Goal: Task Accomplishment & Management: Use online tool/utility

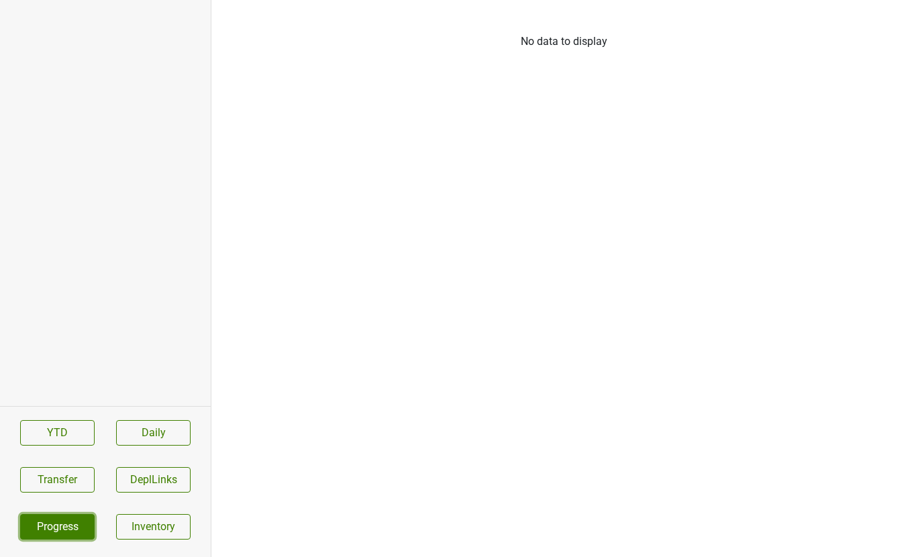
click at [66, 524] on link "Progress" at bounding box center [57, 527] width 75 height 26
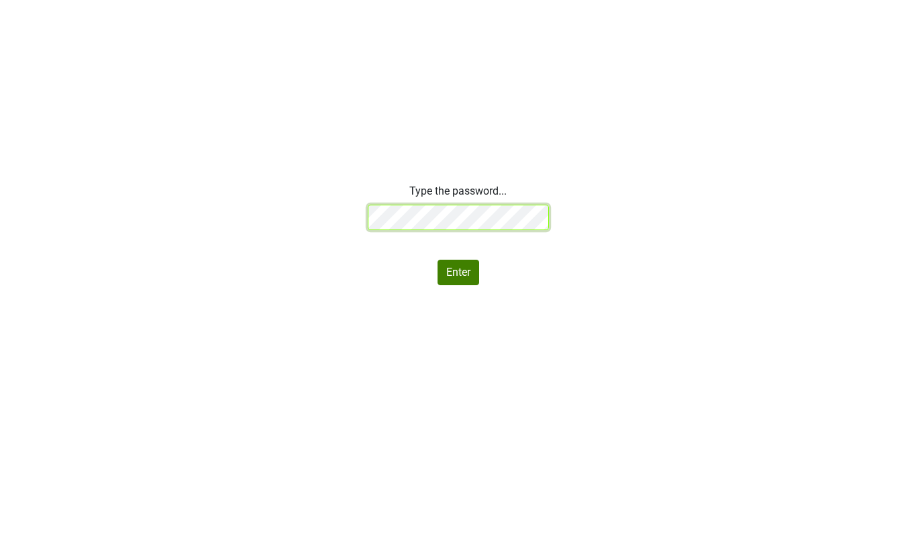
click at [299, 191] on div "Type the password... Enter" at bounding box center [458, 234] width 916 height 102
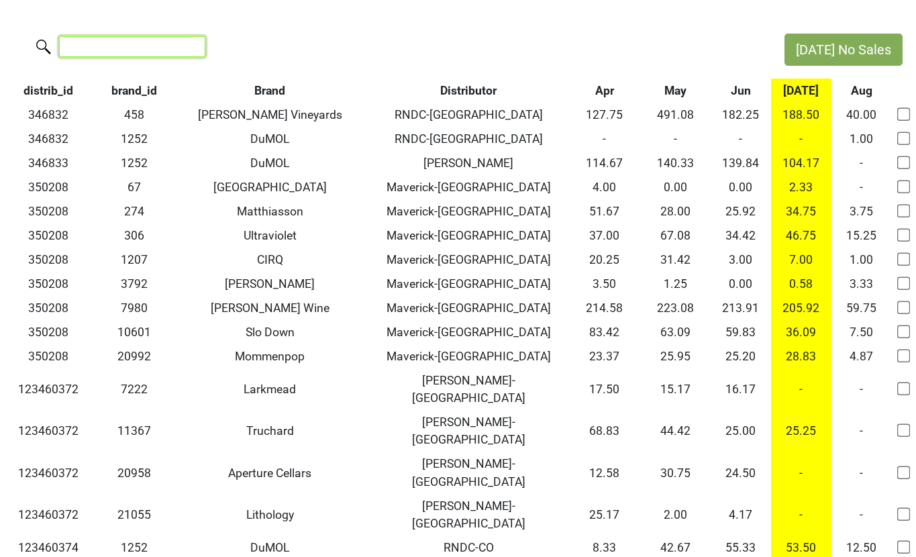
click at [148, 44] on input "search" at bounding box center [132, 46] width 146 height 21
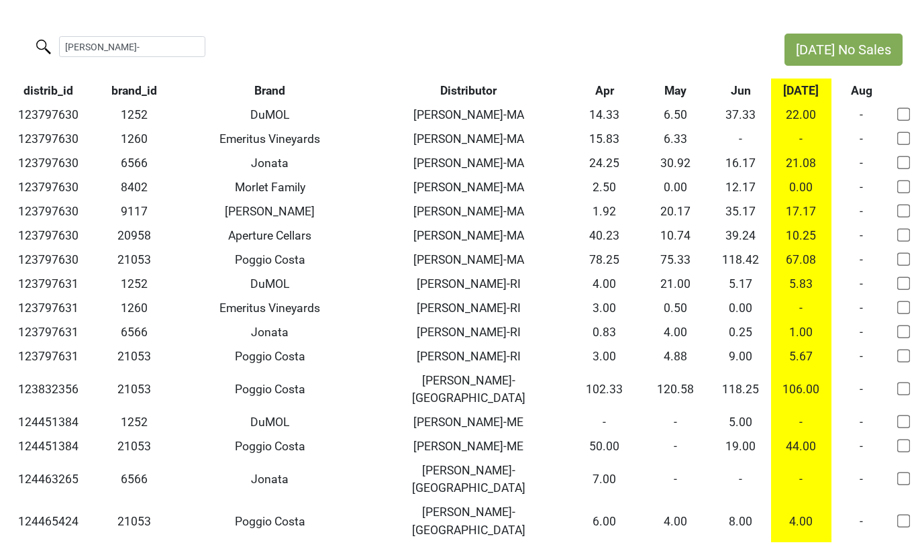
click at [268, 88] on th "Brand" at bounding box center [270, 91] width 197 height 24
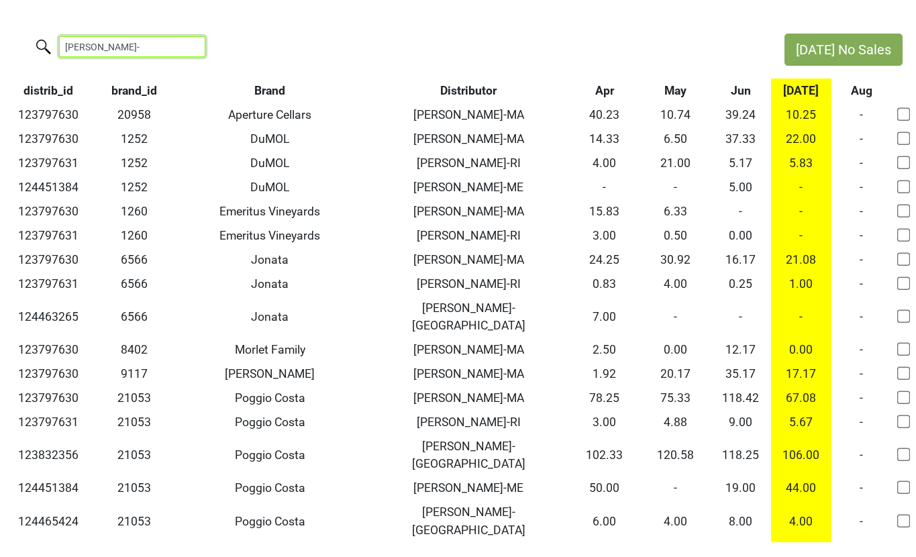
drag, startPoint x: 103, startPoint y: 45, endPoint x: -11, endPoint y: 44, distance: 114.8
click at [0, 44] on html "Jul No Sales walker- distrib_id brand_id Brand Distributor Apr May Jun Jul Aug …" at bounding box center [458, 288] width 916 height 576
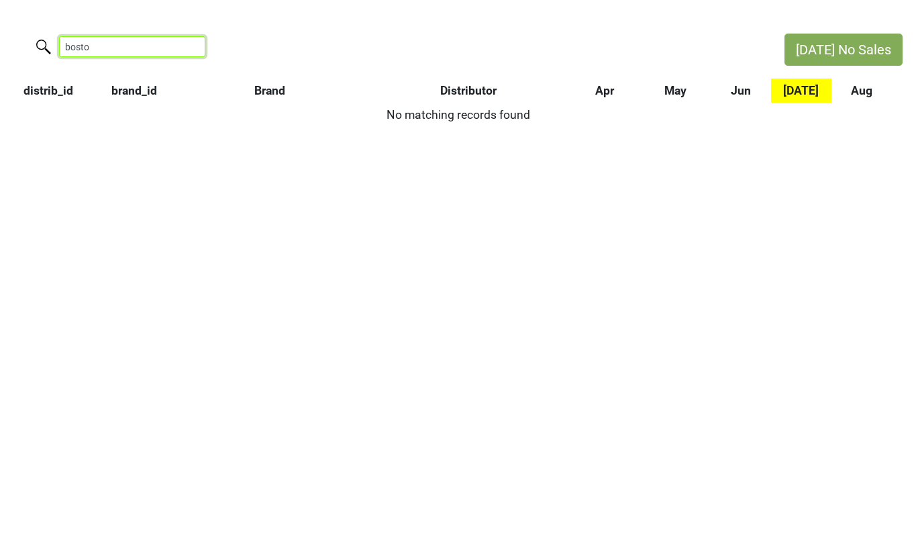
type input "boston"
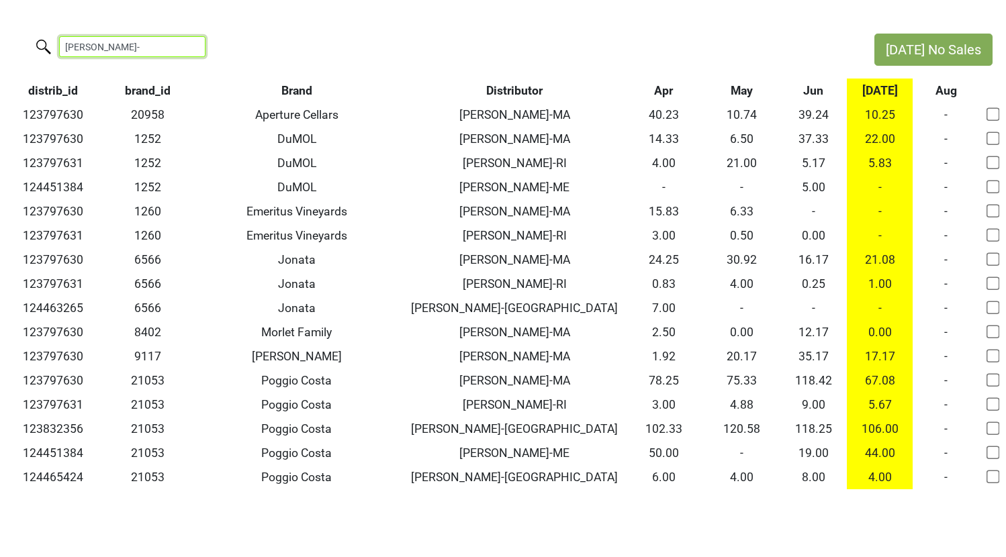
drag, startPoint x: 115, startPoint y: 46, endPoint x: -21, endPoint y: 39, distance: 136.5
click at [0, 39] on html "Jul No Sales walker- distrib_id brand_id Brand Distributor Apr May Jun Jul Aug …" at bounding box center [503, 261] width 1006 height 523
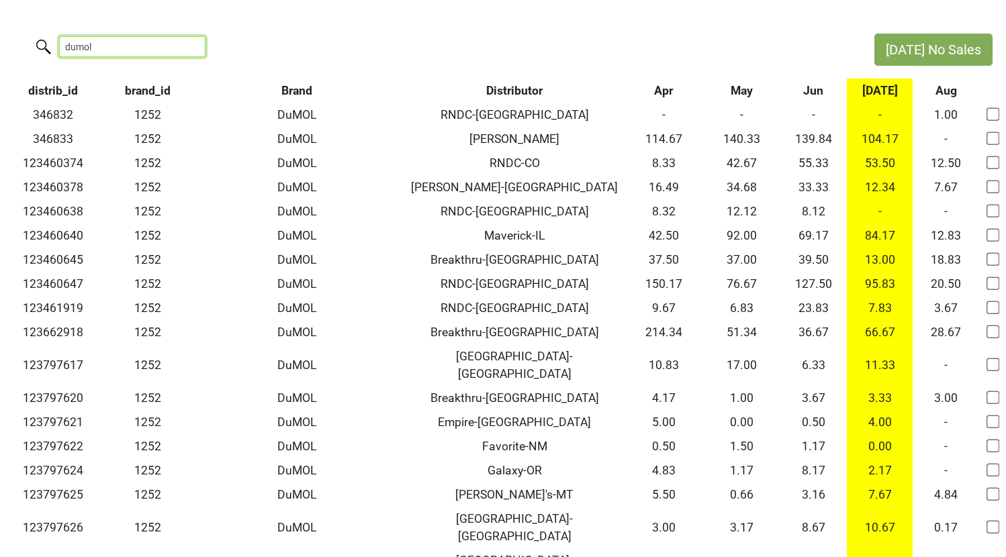
type input "dumol"
click at [916, 95] on th "Aug" at bounding box center [945, 91] width 66 height 24
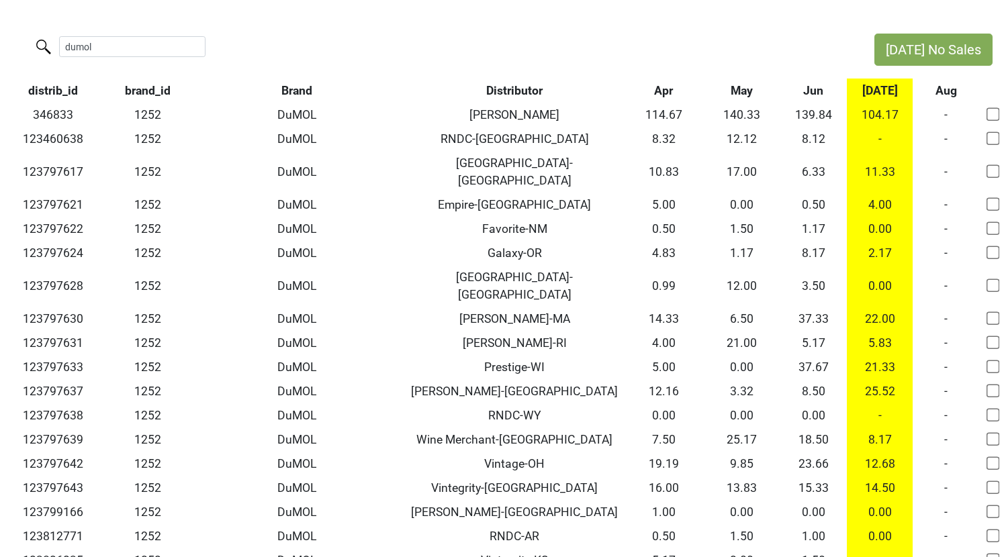
click at [916, 95] on th "Aug" at bounding box center [945, 91] width 66 height 24
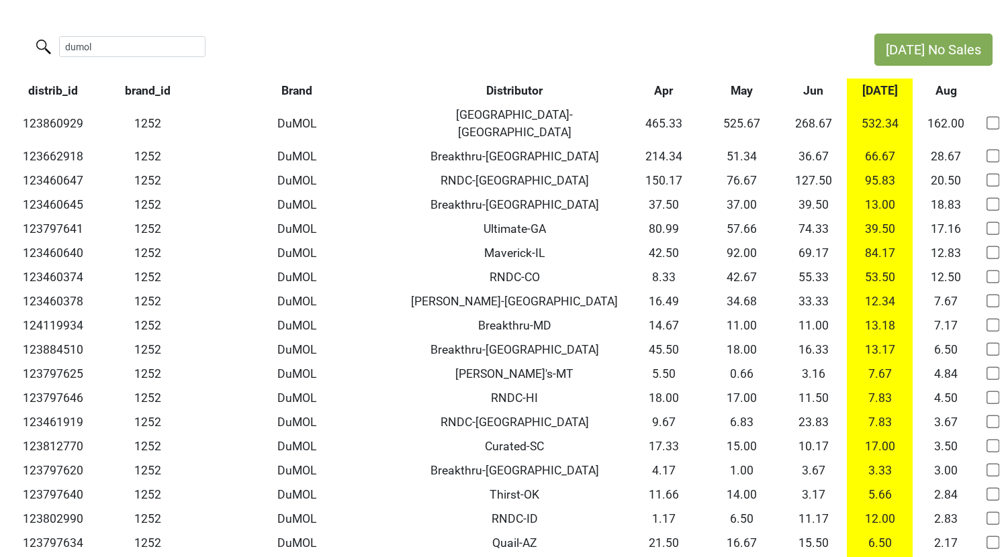
click at [887, 91] on th "Jul" at bounding box center [880, 91] width 66 height 24
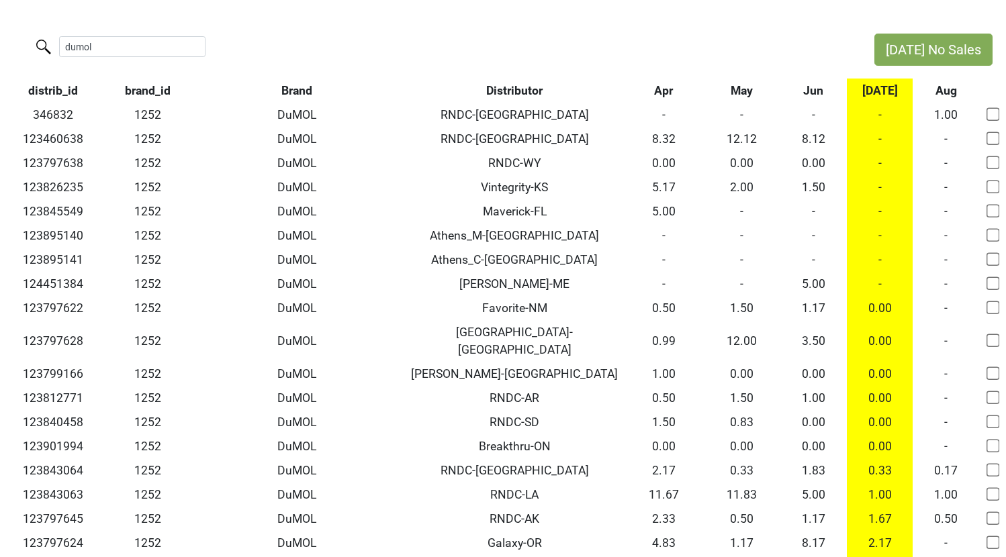
click at [887, 91] on th "Jul" at bounding box center [880, 91] width 66 height 24
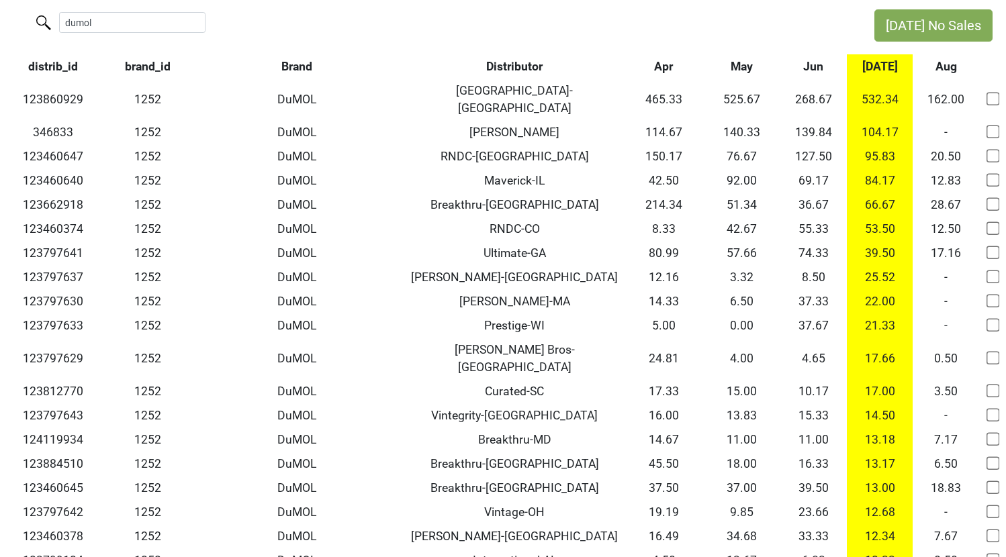
scroll to position [23, 0]
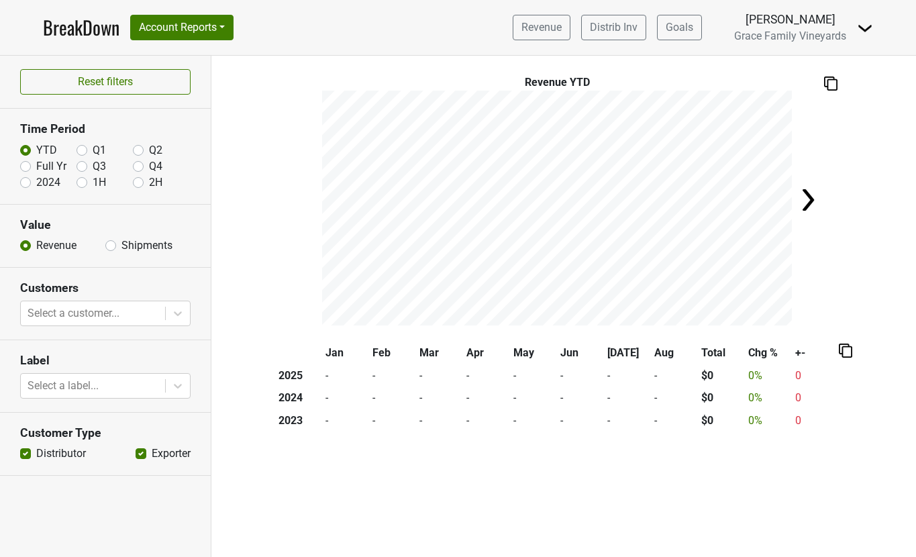
click at [866, 26] on img at bounding box center [865, 28] width 16 height 16
click at [809, 87] on link "Logout" at bounding box center [820, 97] width 106 height 21
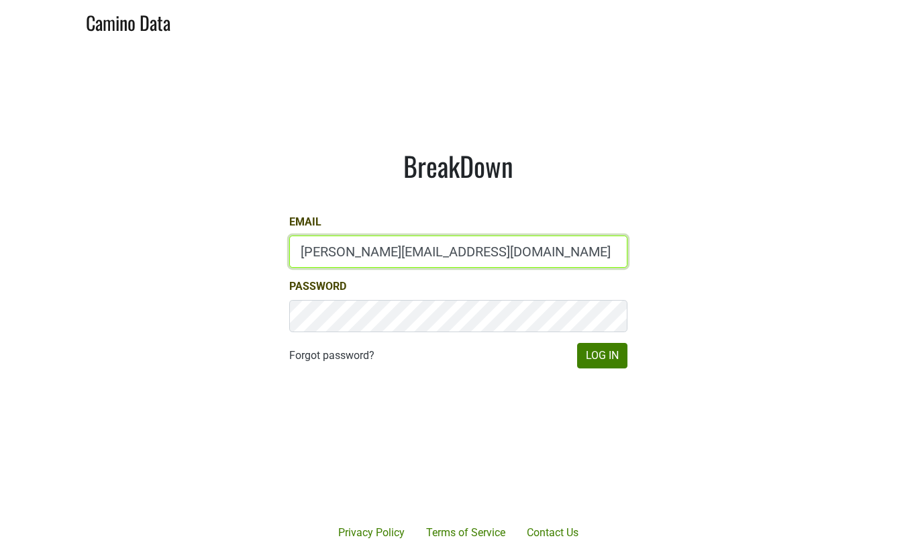
click at [332, 244] on input "brett@gracefamilyvineyards.com" at bounding box center [458, 252] width 338 height 32
click at [332, 254] on input "brett@gracefamilyvineyards.com" at bounding box center [458, 252] width 338 height 32
drag, startPoint x: 316, startPoint y: 252, endPoint x: 294, endPoint y: 252, distance: 21.5
click at [294, 252] on input "[EMAIL_ADDRESS][DOMAIN_NAME]" at bounding box center [458, 252] width 338 height 32
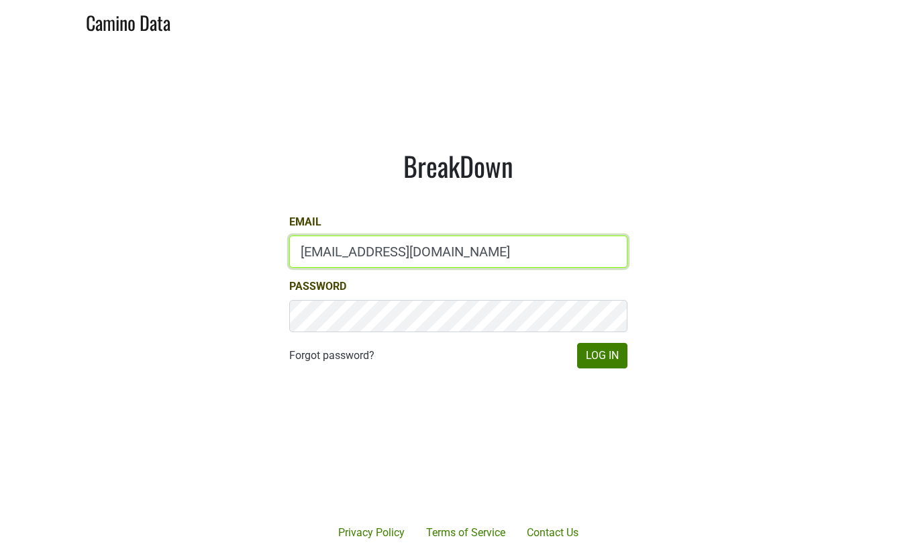
paste input "cb@natterjack.com"
type input "cb@natterjack.com"
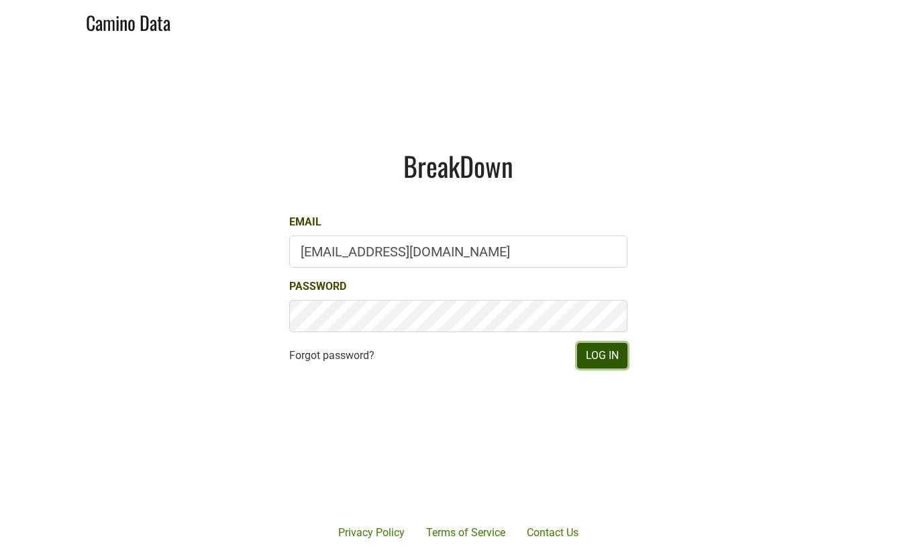
click at [606, 346] on button "Log In" at bounding box center [602, 356] width 50 height 26
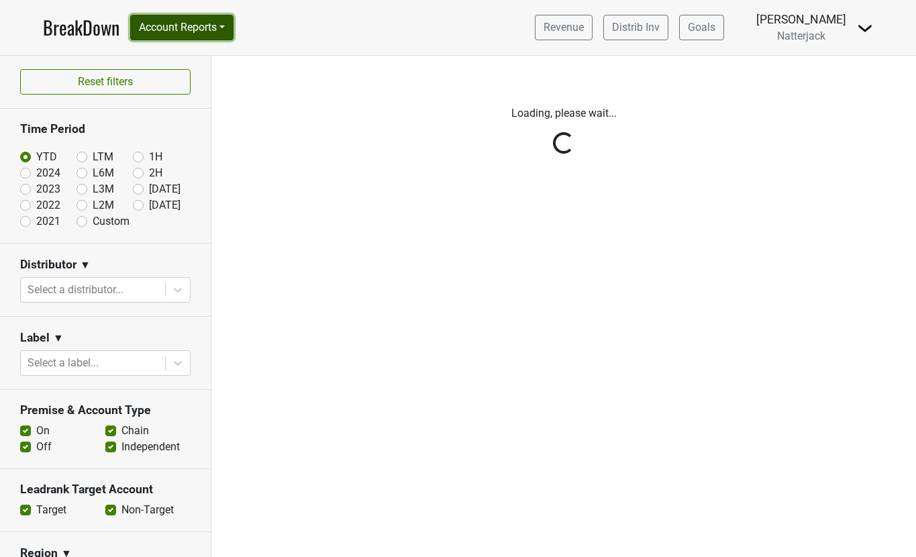
click at [214, 23] on button "Account Reports" at bounding box center [181, 28] width 103 height 26
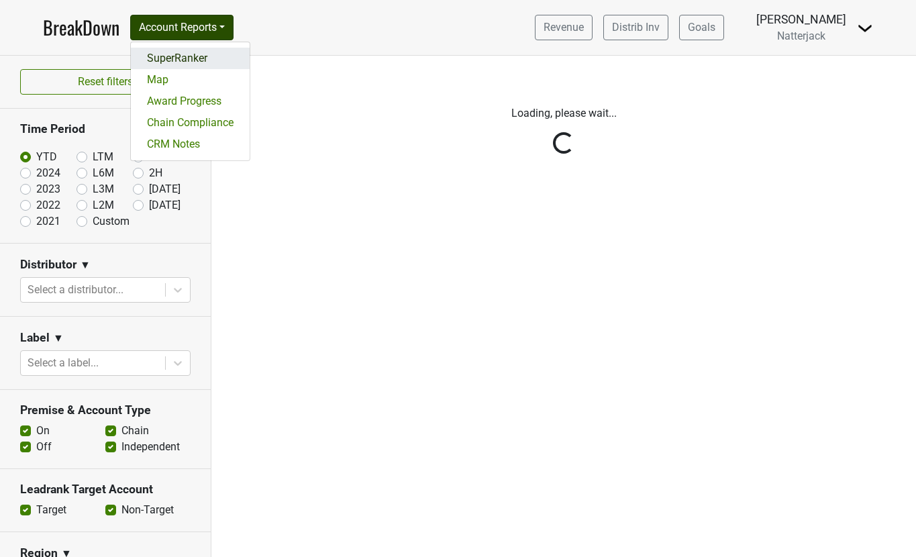
click at [208, 52] on link "SuperRanker" at bounding box center [190, 58] width 119 height 21
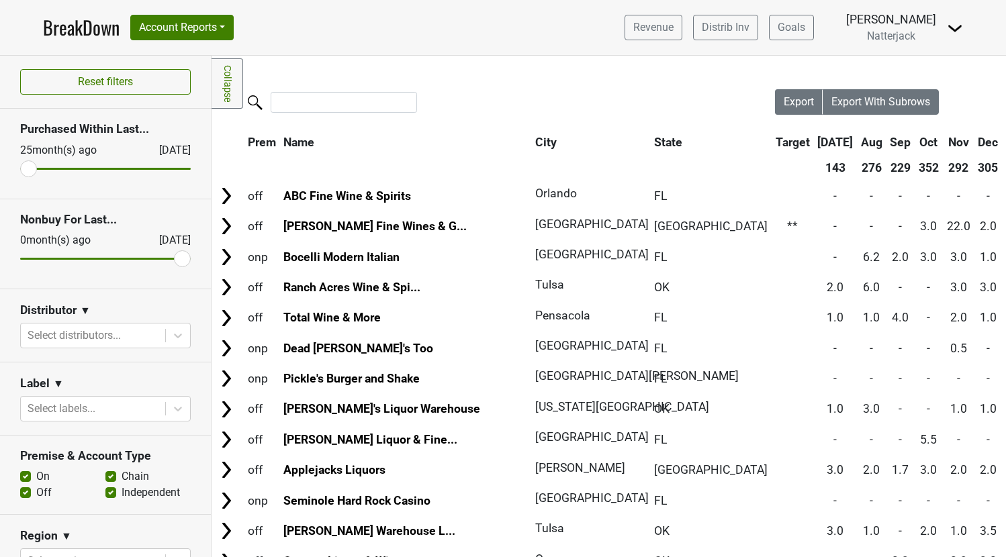
click at [916, 28] on img at bounding box center [955, 28] width 16 height 16
click at [903, 93] on link "Logout" at bounding box center [909, 97] width 106 height 21
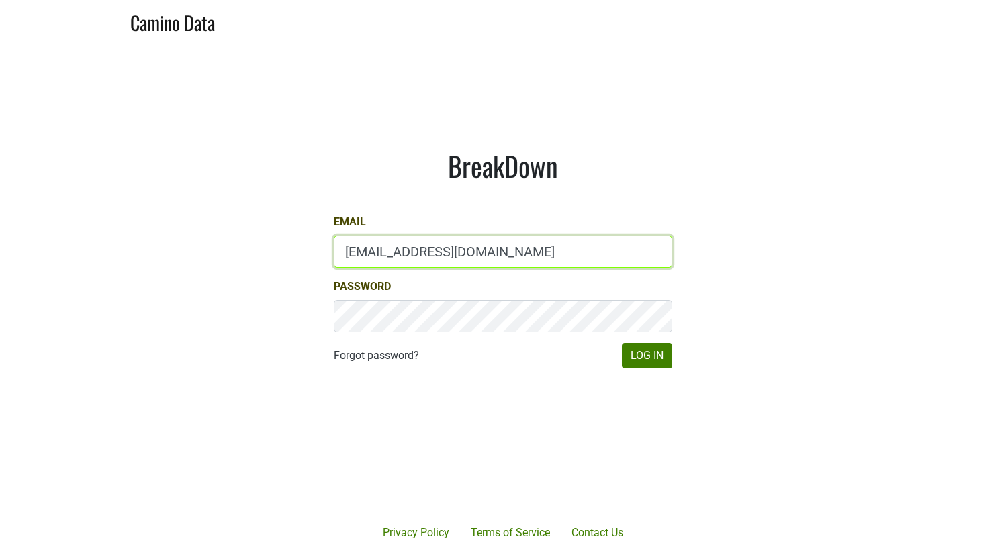
click at [379, 252] on input "[EMAIL_ADDRESS][DOMAIN_NAME]" at bounding box center [503, 252] width 338 height 32
type input "[PERSON_NAME][EMAIL_ADDRESS][DOMAIN_NAME]"
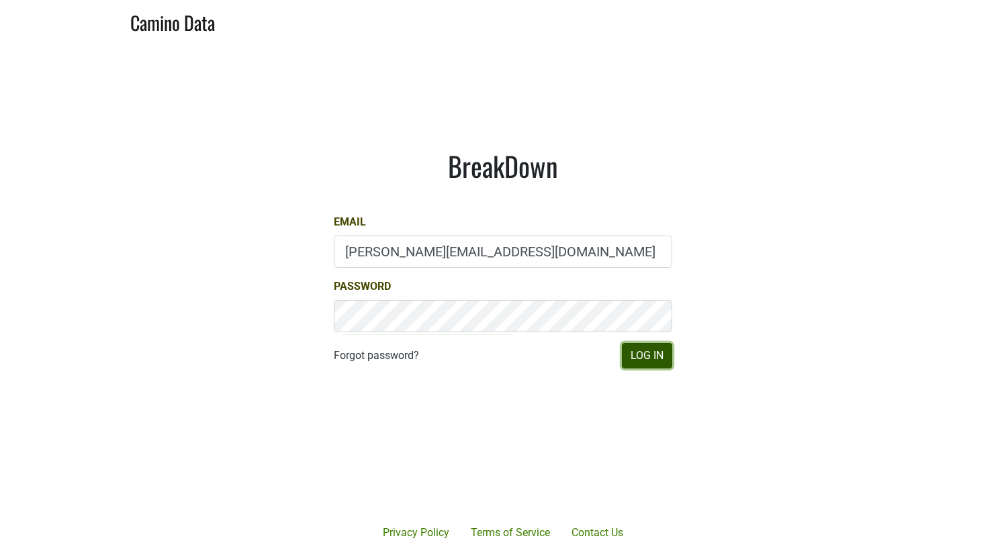
click at [630, 357] on button "Log In" at bounding box center [647, 356] width 50 height 26
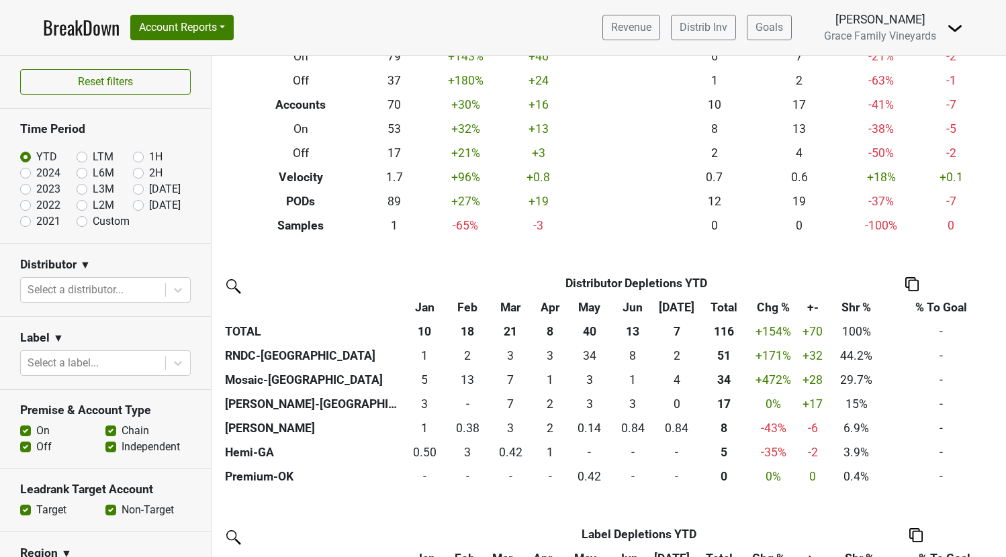
scroll to position [125, 0]
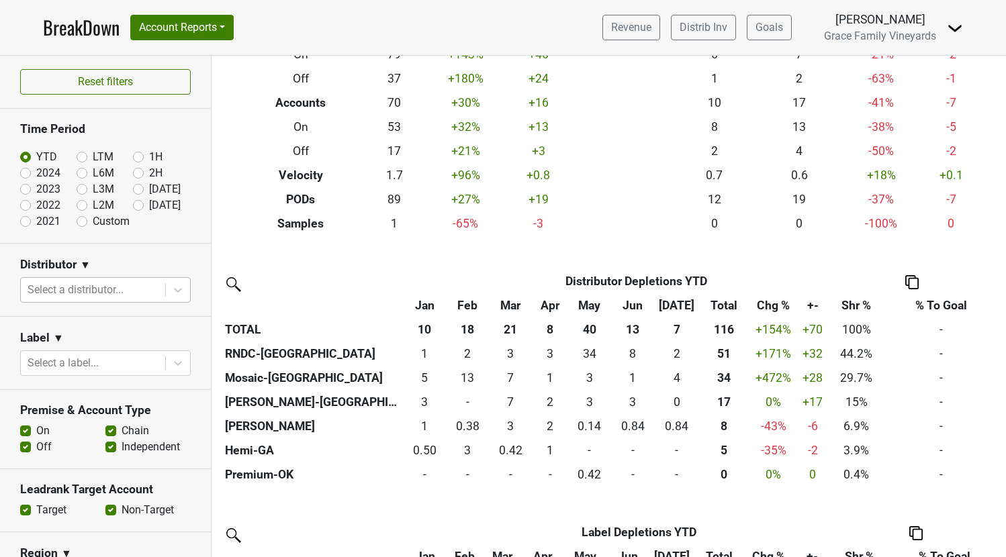
click at [77, 289] on div at bounding box center [93, 290] width 131 height 19
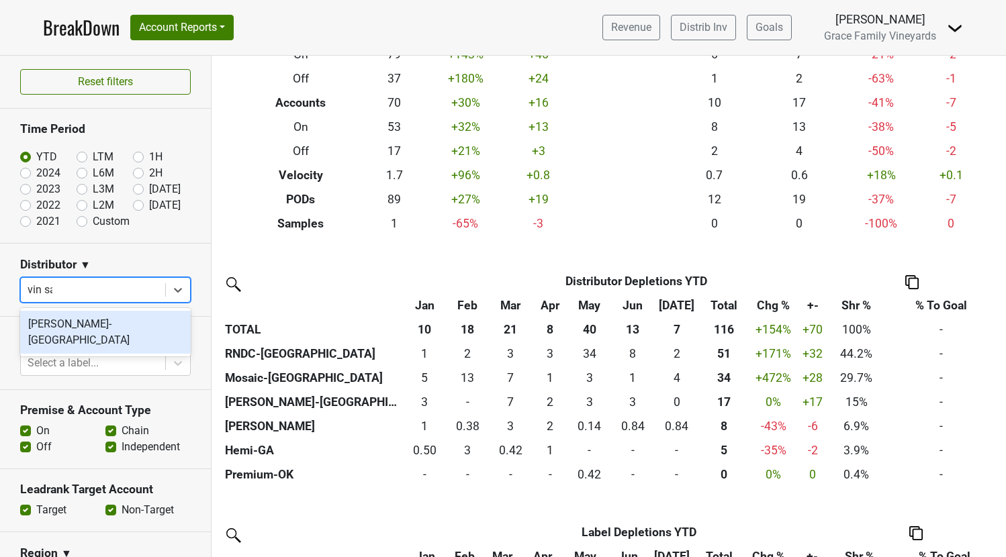
type input "vin sau"
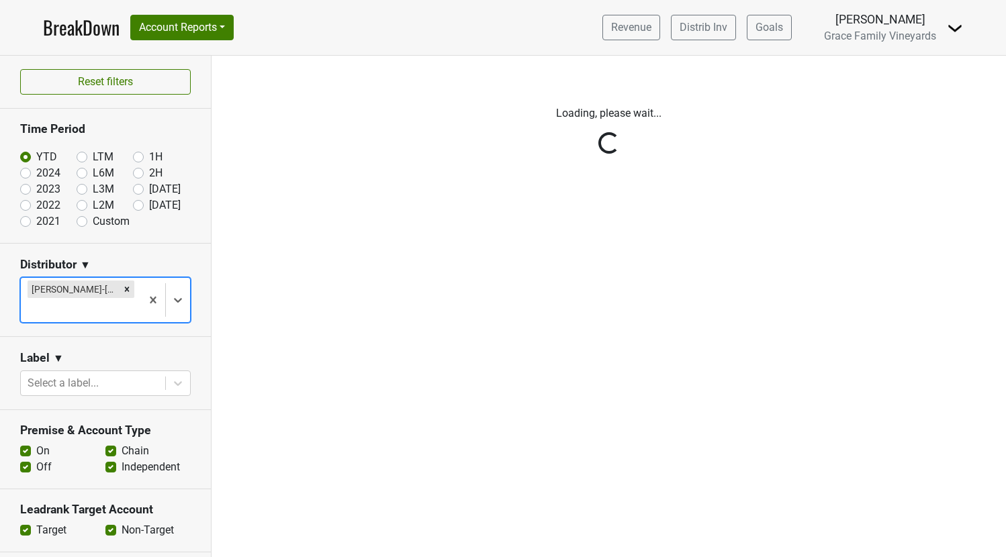
scroll to position [0, 0]
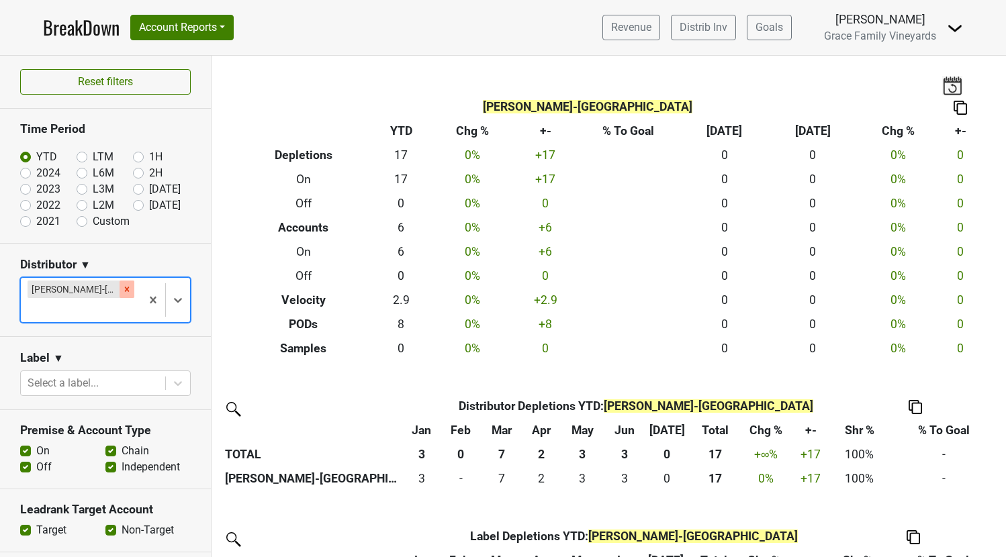
click at [125, 291] on icon "Remove Vin Sauvage-NV" at bounding box center [127, 289] width 5 height 5
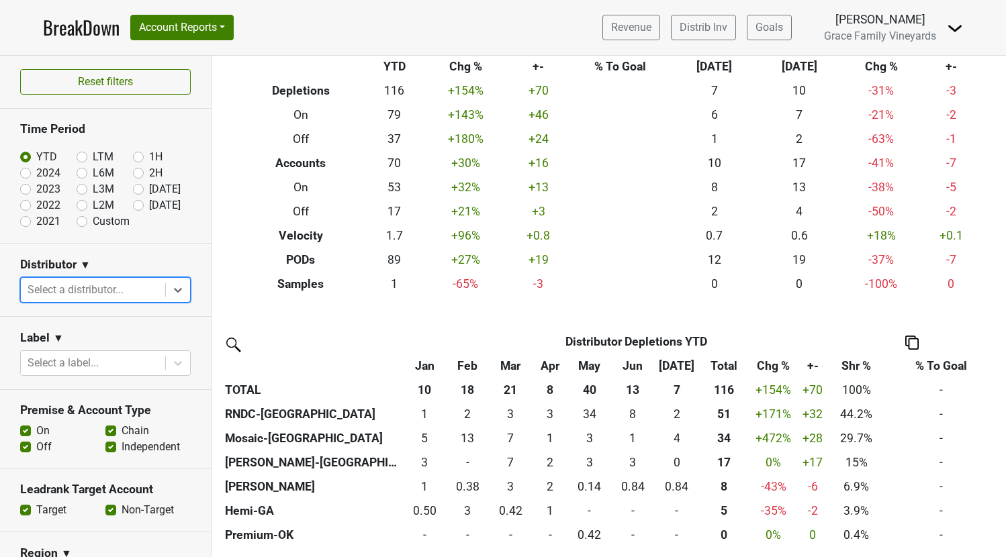
scroll to position [71, 0]
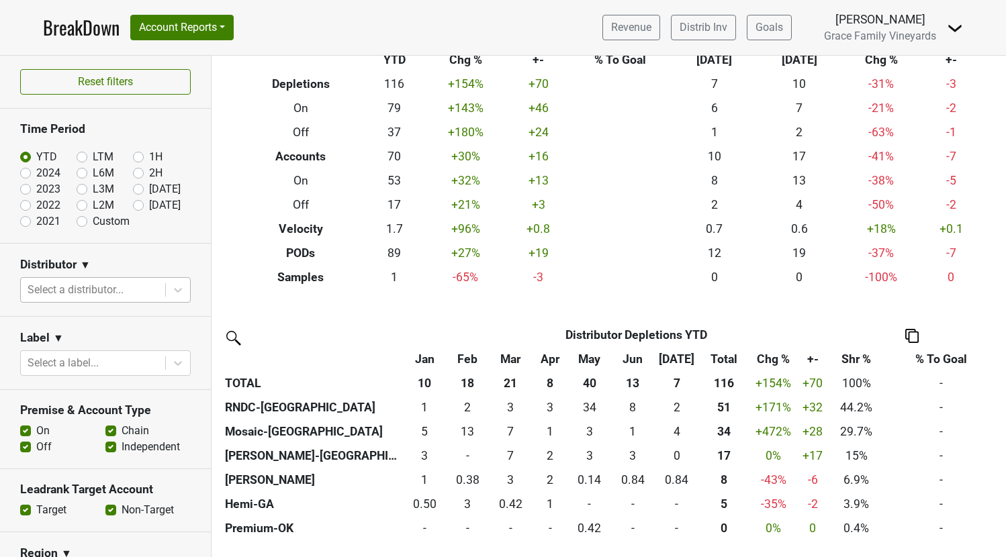
click at [953, 29] on img at bounding box center [955, 28] width 16 height 16
click at [227, 25] on button "Account Reports" at bounding box center [181, 28] width 103 height 26
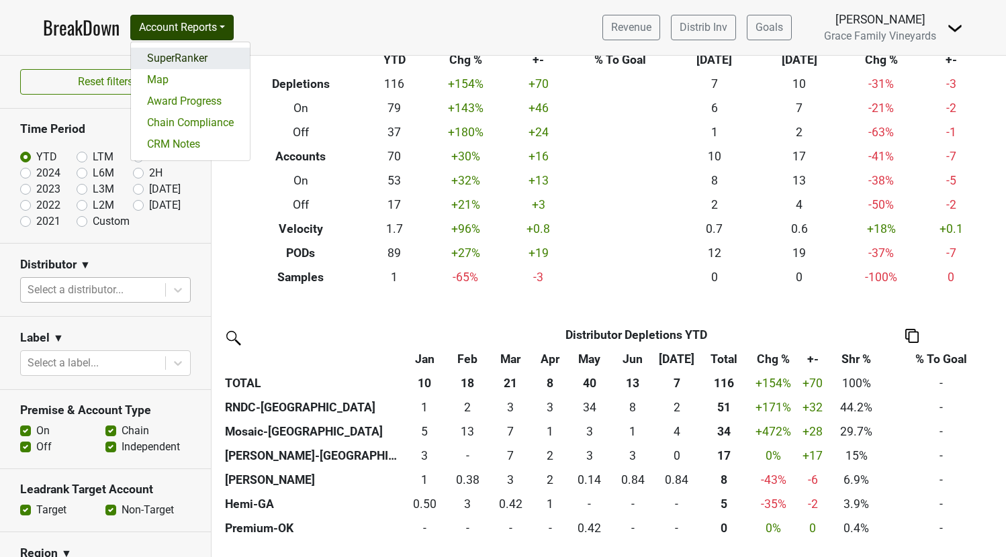
click at [203, 61] on link "SuperRanker" at bounding box center [190, 58] width 119 height 21
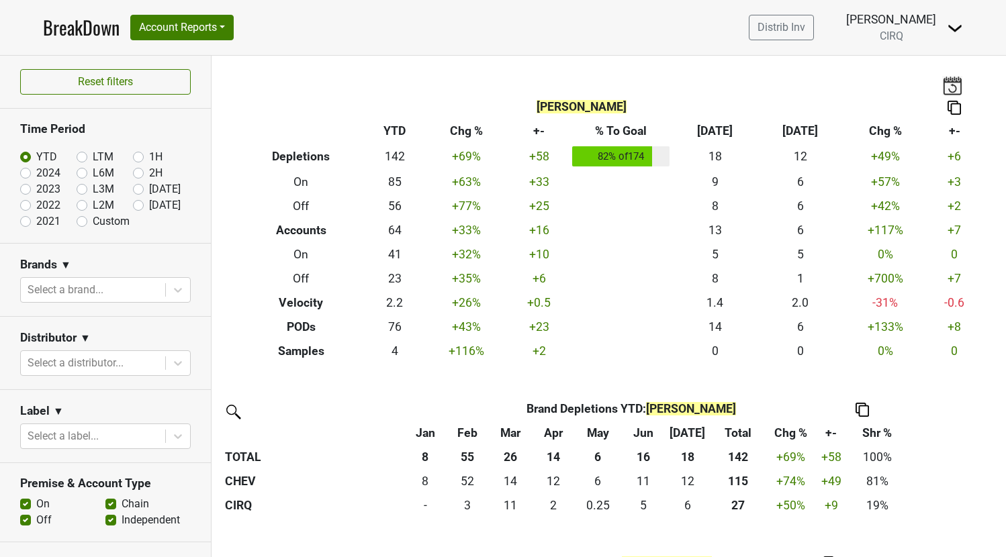
scroll to position [332, 0]
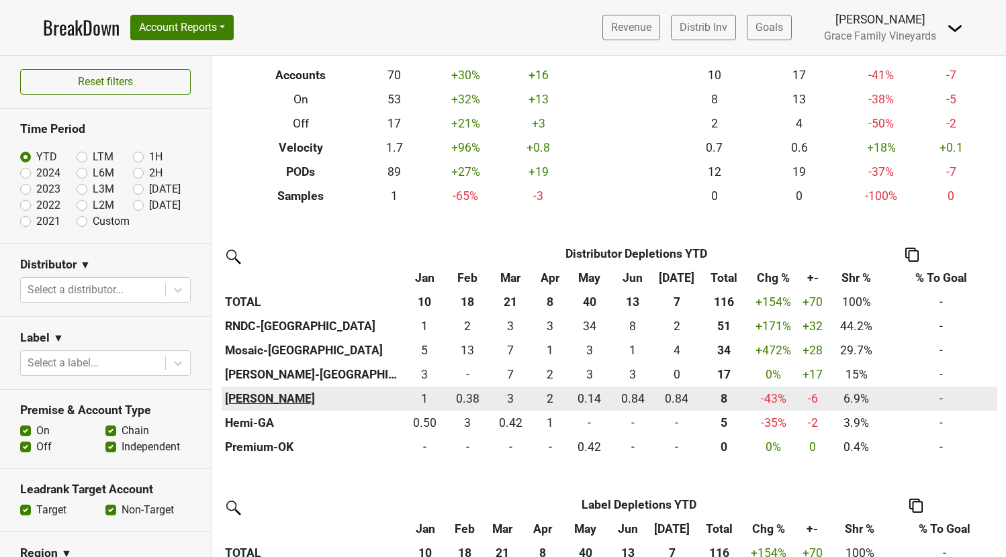
scroll to position [154, 0]
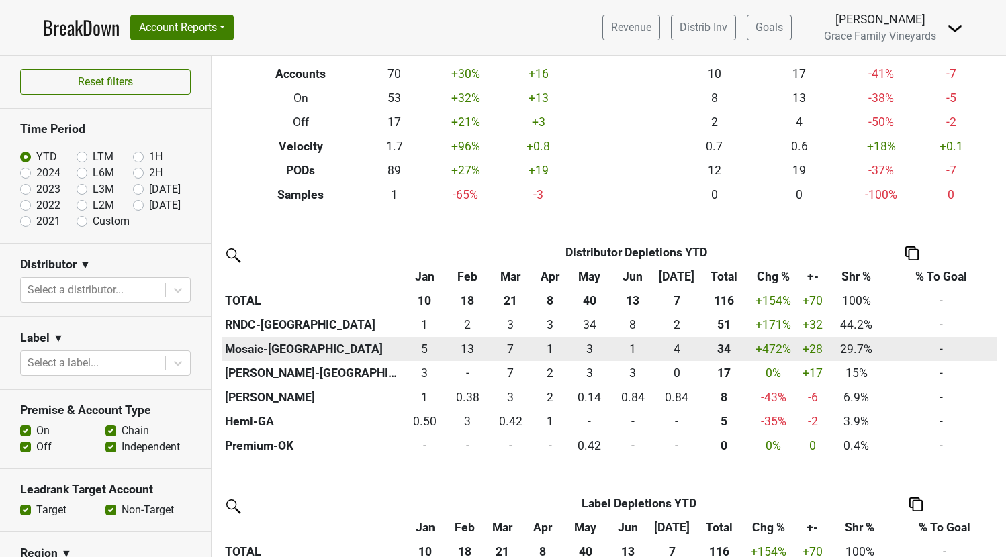
click at [267, 351] on th "Mosaic-[GEOGRAPHIC_DATA]" at bounding box center [312, 349] width 181 height 24
click at [587, 345] on div "2.75 3" at bounding box center [589, 348] width 37 height 17
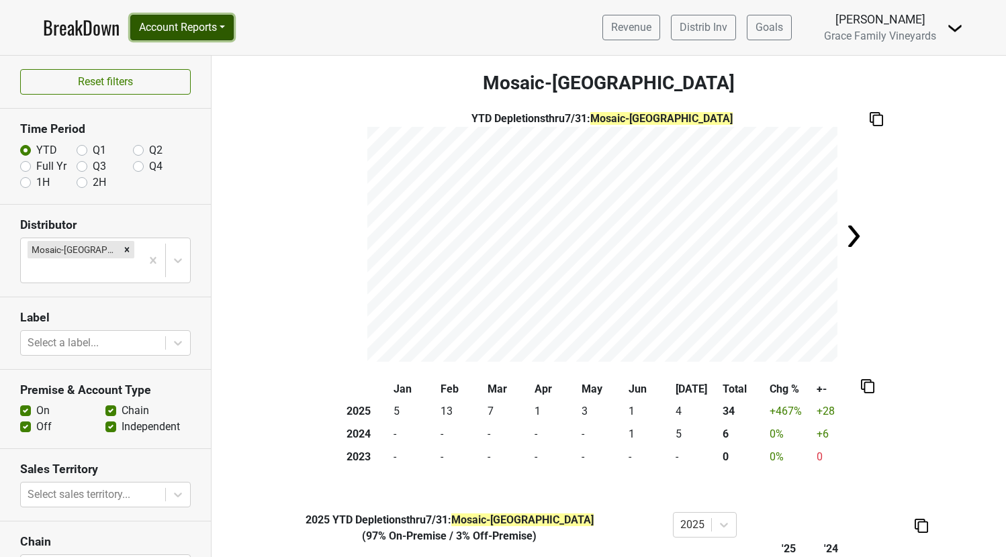
click at [223, 27] on button "Account Reports" at bounding box center [181, 28] width 103 height 26
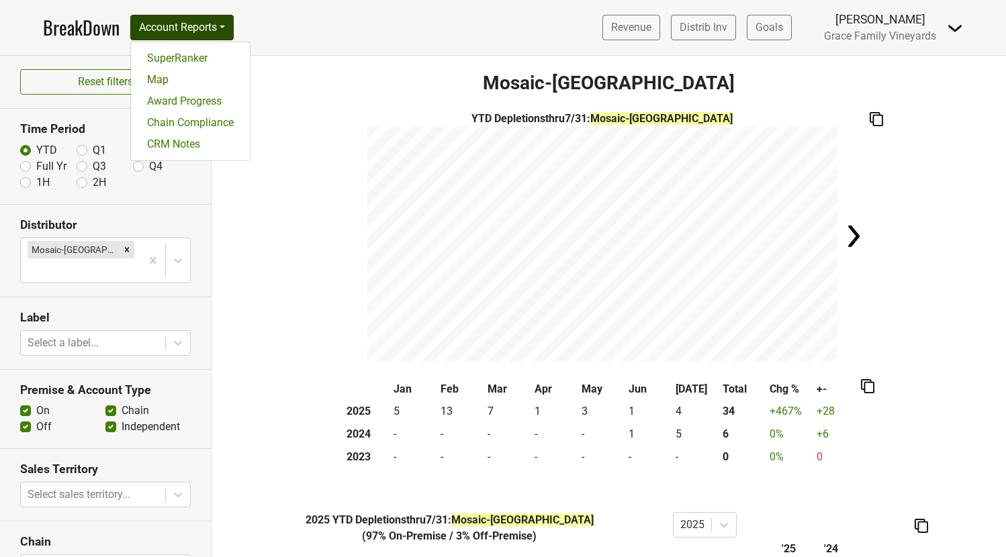
click at [291, 73] on h3 "Mosaic-[GEOGRAPHIC_DATA]" at bounding box center [608, 83] width 794 height 23
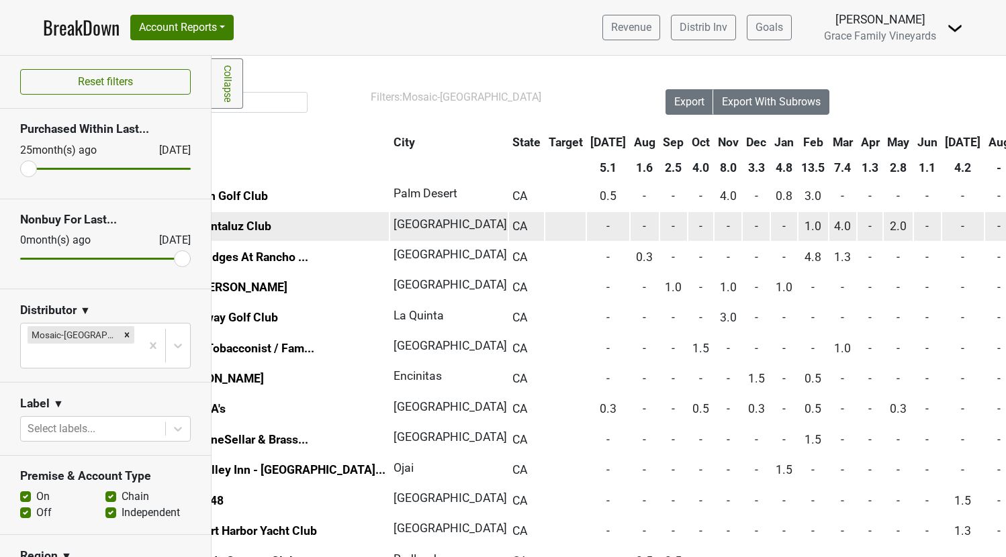
scroll to position [0, 162]
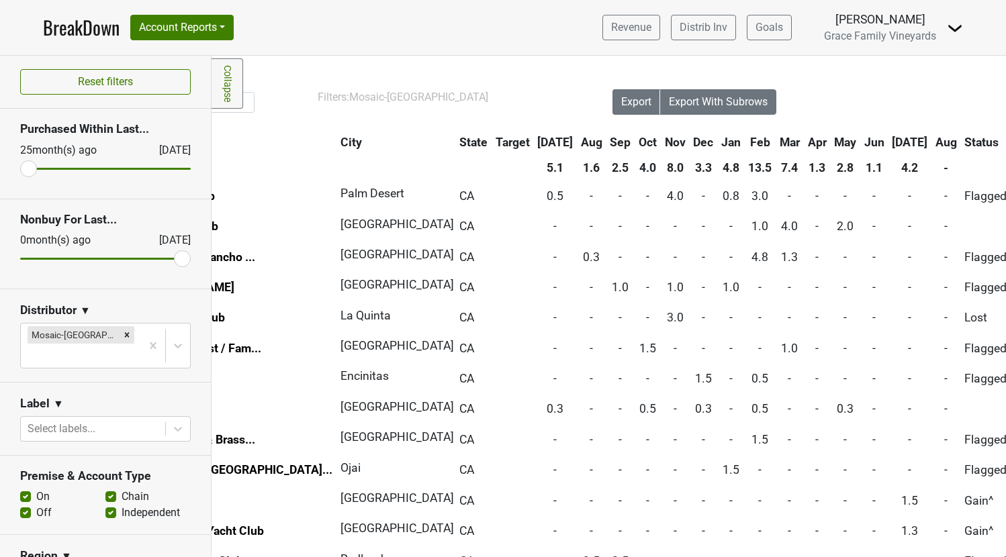
click at [889, 142] on th "Jul" at bounding box center [910, 142] width 42 height 24
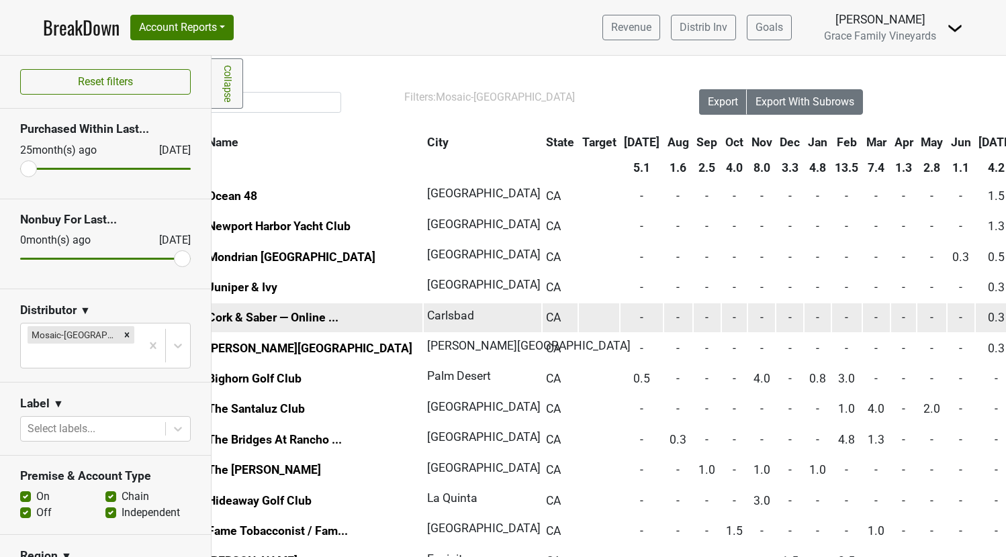
scroll to position [0, 0]
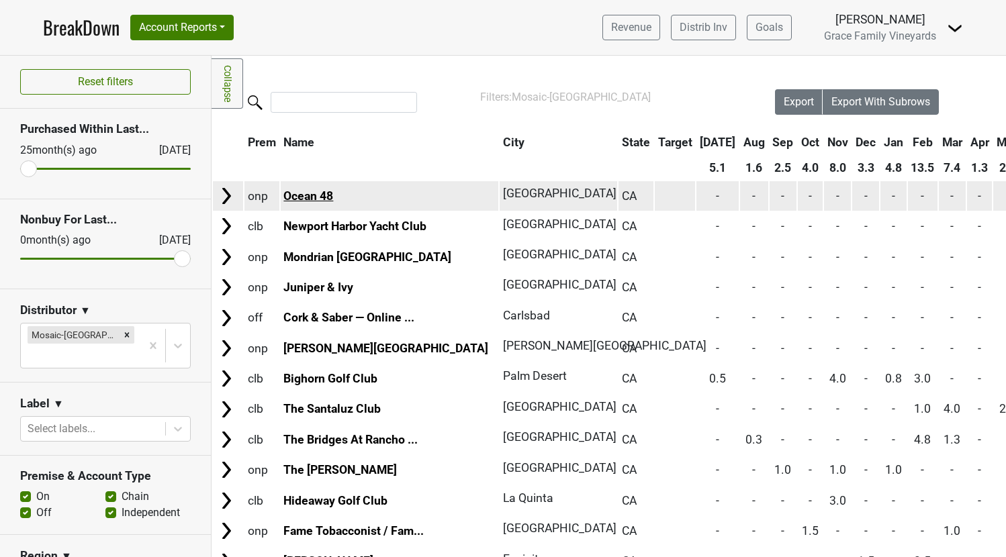
click at [315, 196] on link "Ocean 48" at bounding box center [308, 195] width 50 height 13
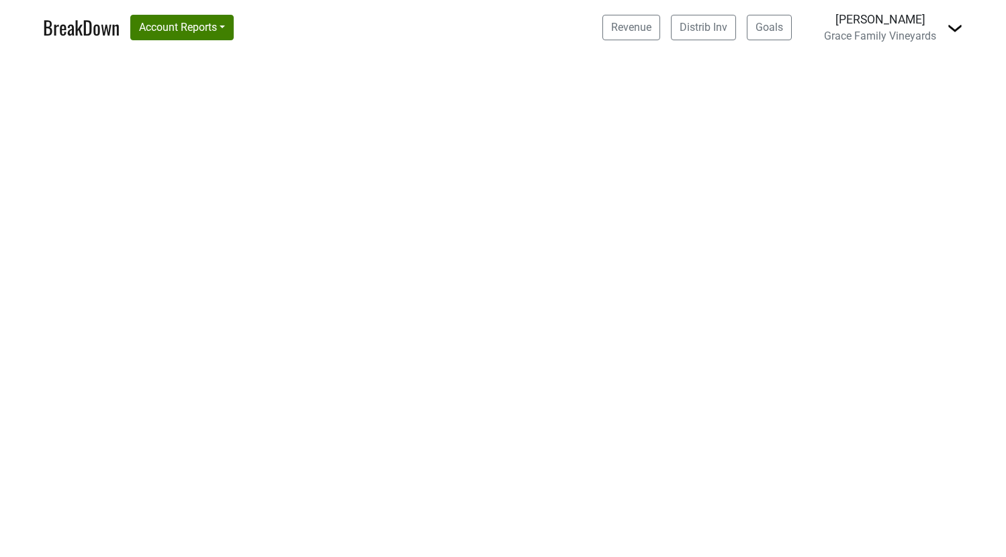
select select "CA"
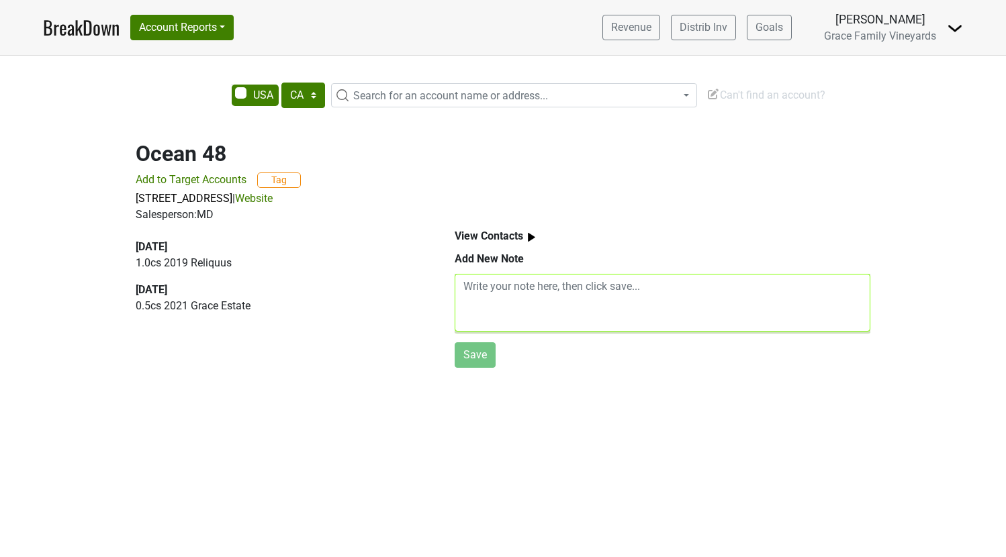
click at [510, 298] on textarea at bounding box center [663, 303] width 416 height 58
type textarea "Test CRM note!"
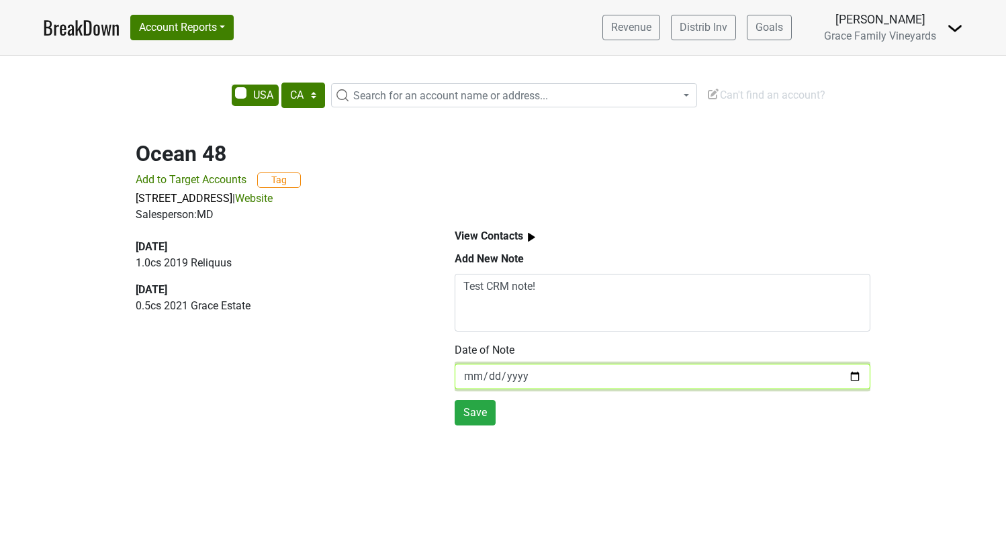
click at [522, 383] on input "[DATE]" at bounding box center [663, 377] width 416 height 26
type input "[DATE]"
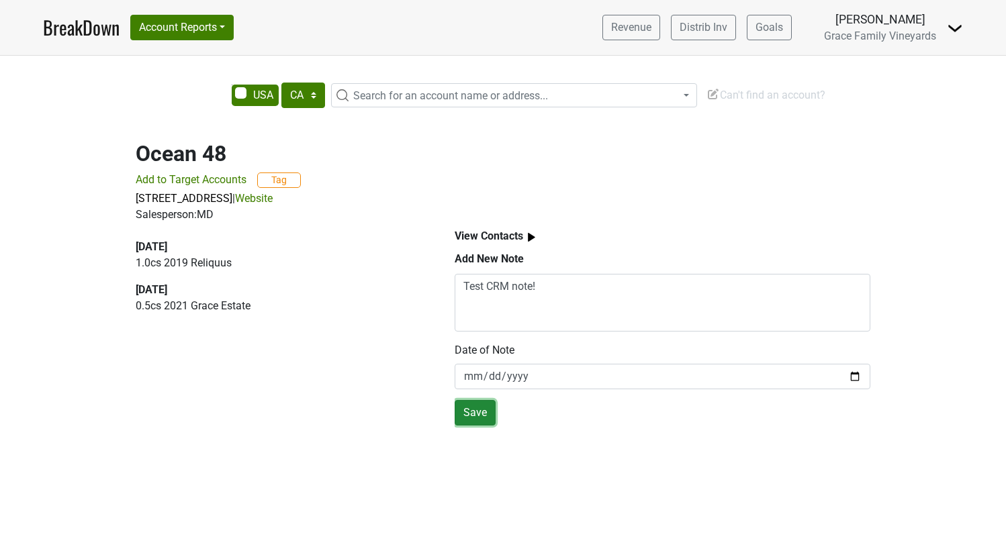
click at [473, 412] on button "Save" at bounding box center [475, 413] width 41 height 26
